Goal: Transaction & Acquisition: Purchase product/service

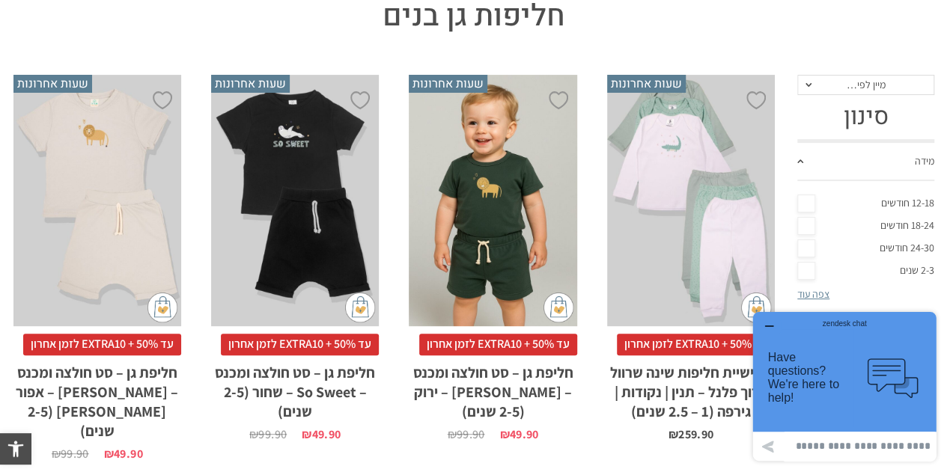
scroll to position [75, 0]
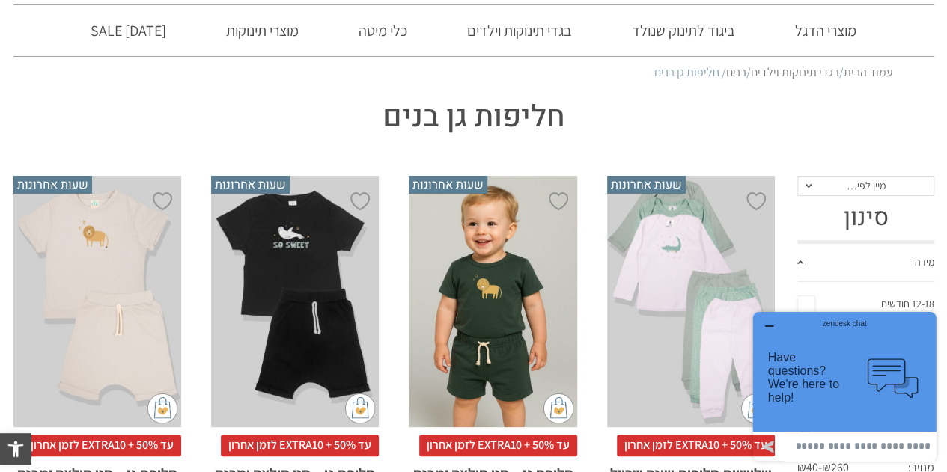
click at [324, 264] on div "x בחירת מידה 2-3-שנים 3-4-שנים 4-5-שנים" at bounding box center [295, 302] width 168 height 252
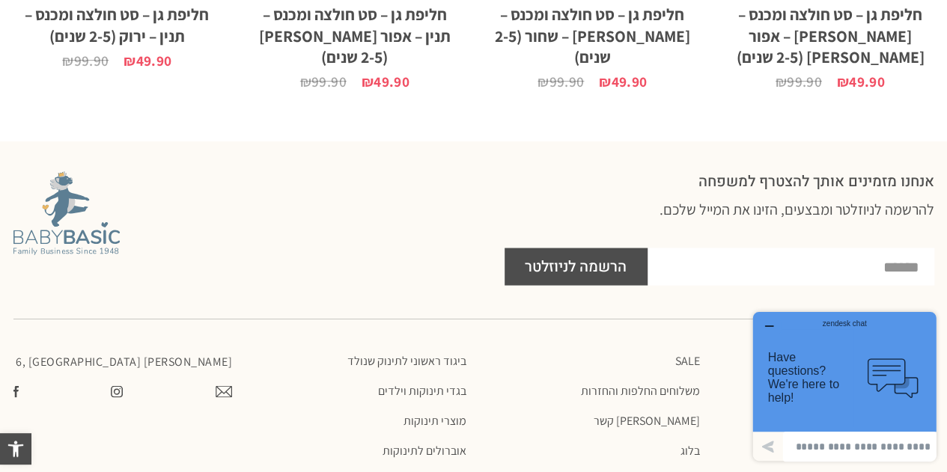
scroll to position [1154, 0]
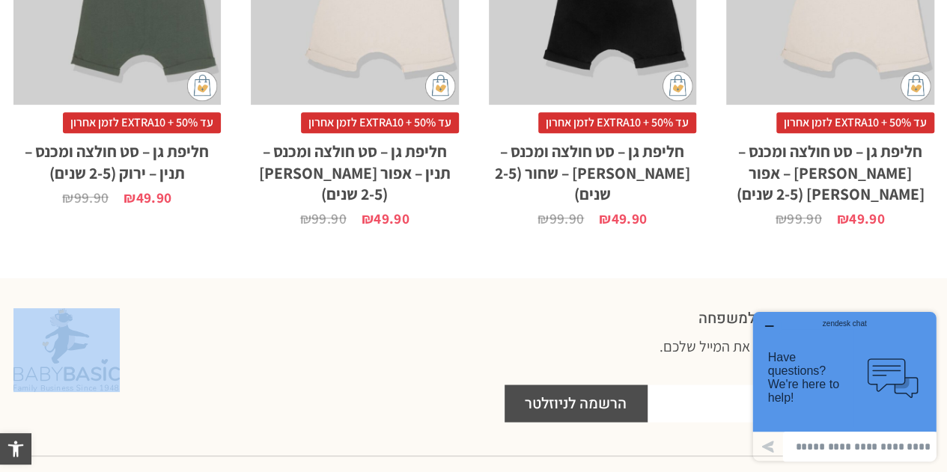
drag, startPoint x: 221, startPoint y: 349, endPoint x: 2, endPoint y: 320, distance: 221.2
click at [2, 320] on section "אנחנו מזמינים אותך להצטרף למשפחה להרשמה לניוזלטר ומבצעים, הזינו את המייל שלכם. …" at bounding box center [473, 365] width 947 height 129
click at [488, 355] on div at bounding box center [251, 349] width 476 height 83
click at [492, 352] on div at bounding box center [251, 365] width 491 height 129
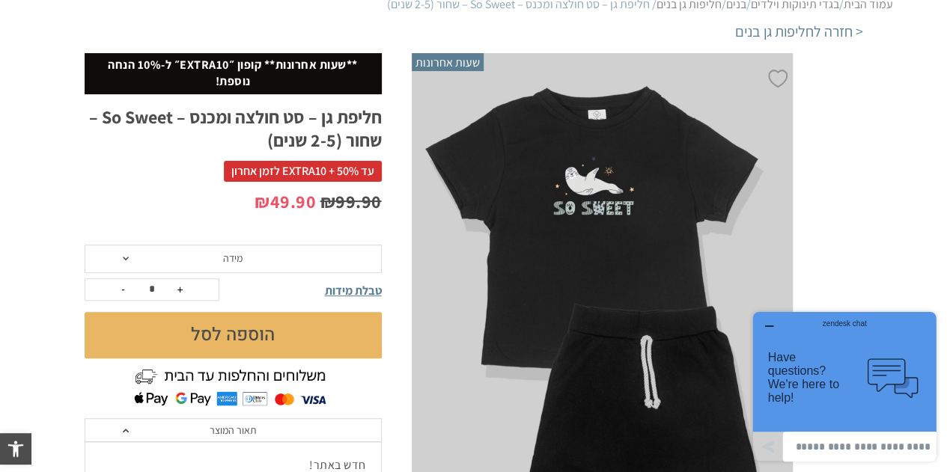
scroll to position [0, 0]
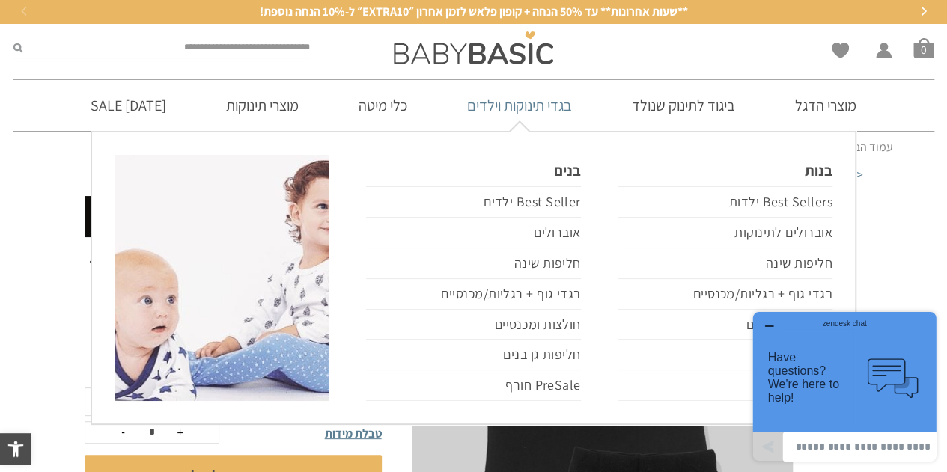
click at [560, 104] on link "בגדי תינוקות וילדים" at bounding box center [519, 105] width 150 height 51
click at [807, 198] on link "Best Sellers ילדות" at bounding box center [725, 201] width 214 height 31
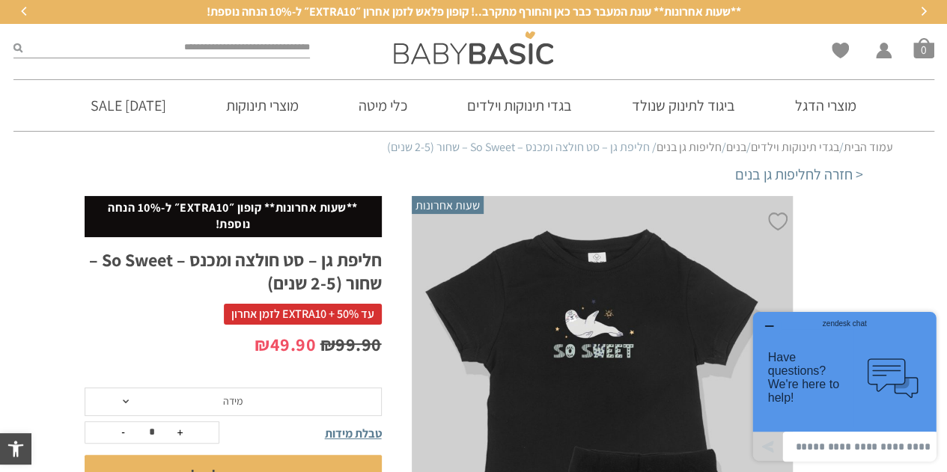
click at [768, 322] on icon "button" at bounding box center [768, 326] width 12 height 12
